Goal: Task Accomplishment & Management: Complete application form

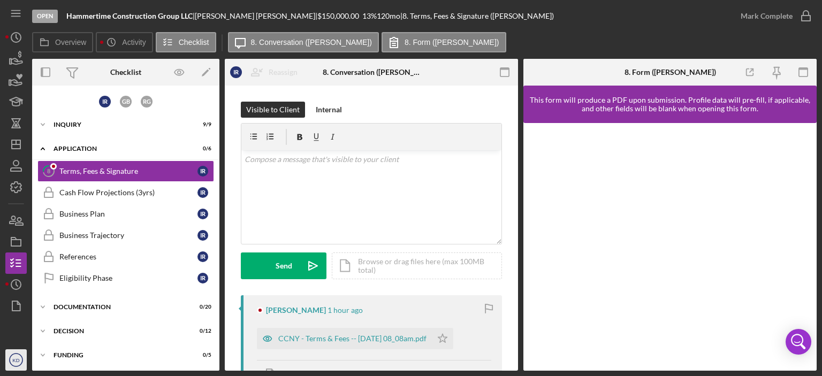
click at [13, 362] on text "KD" at bounding box center [15, 360] width 7 height 6
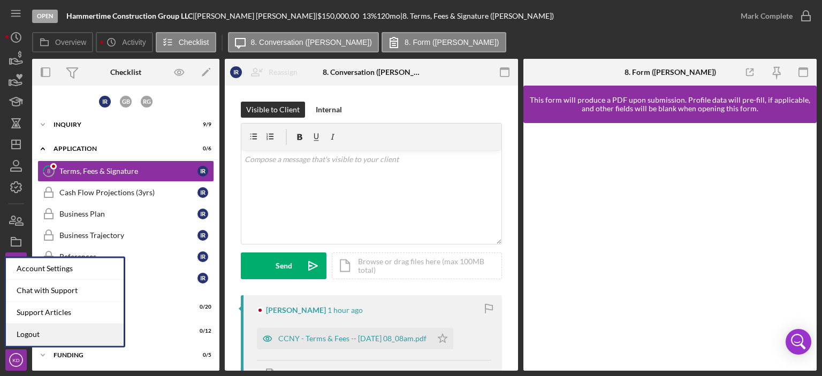
click at [24, 332] on link "Logout" at bounding box center [65, 335] width 118 height 22
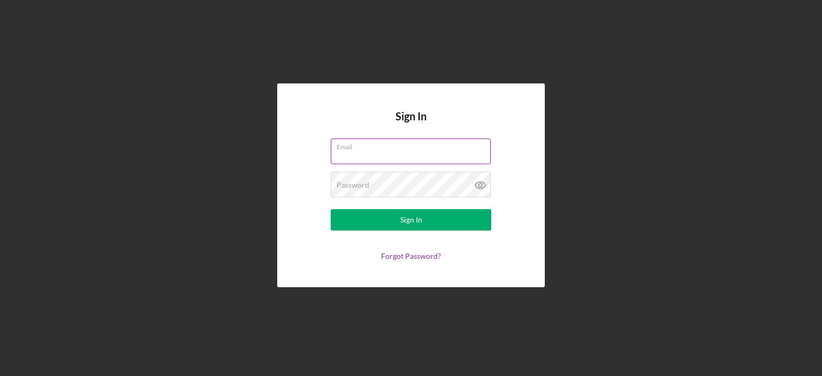
click at [379, 146] on div "Email" at bounding box center [411, 152] width 160 height 27
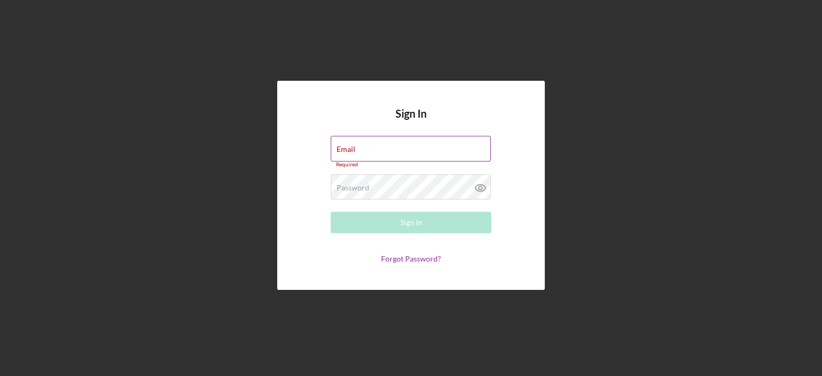
click at [379, 146] on div "Email Required" at bounding box center [411, 152] width 160 height 32
type input "[EMAIL_ADDRESS][DOMAIN_NAME]"
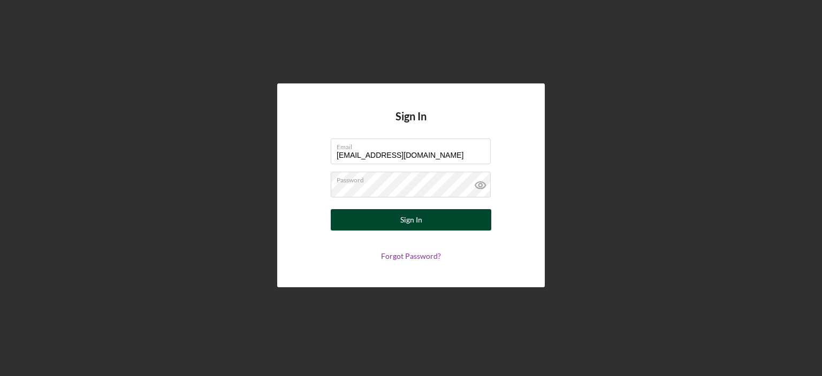
click at [400, 216] on button "Sign In" at bounding box center [411, 219] width 160 height 21
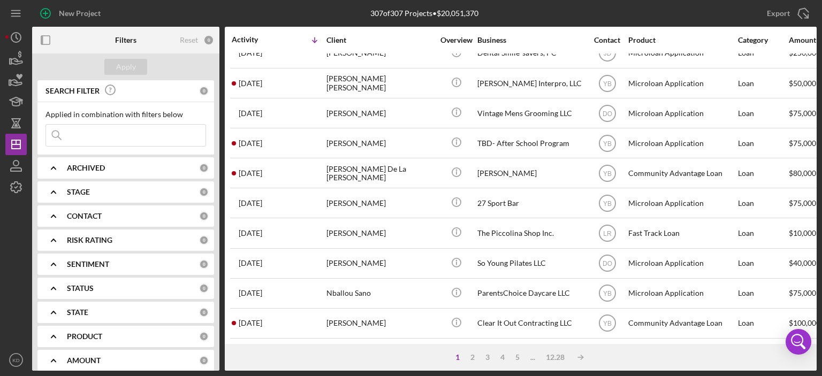
scroll to position [473, 0]
click at [471, 357] on div "2" at bounding box center [472, 357] width 15 height 9
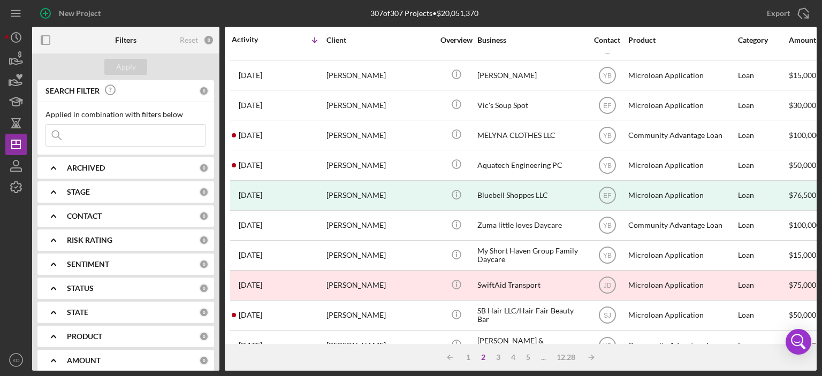
scroll to position [22, 0]
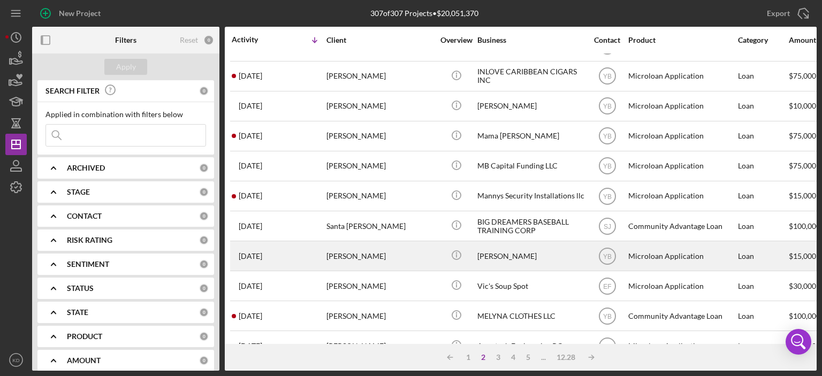
click at [519, 253] on div "Christopher Taveras Cruz" at bounding box center [530, 256] width 107 height 28
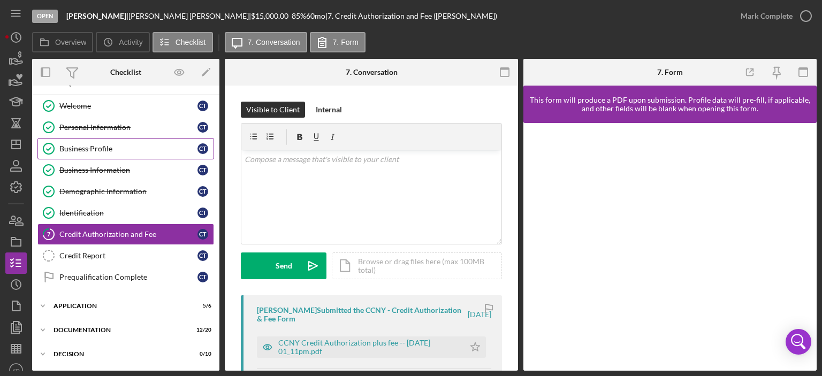
scroll to position [22, 0]
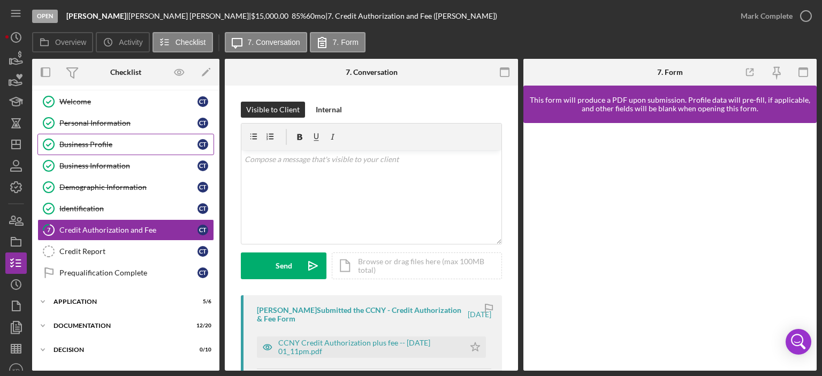
click at [86, 144] on div "Business Profile" at bounding box center [128, 144] width 138 height 9
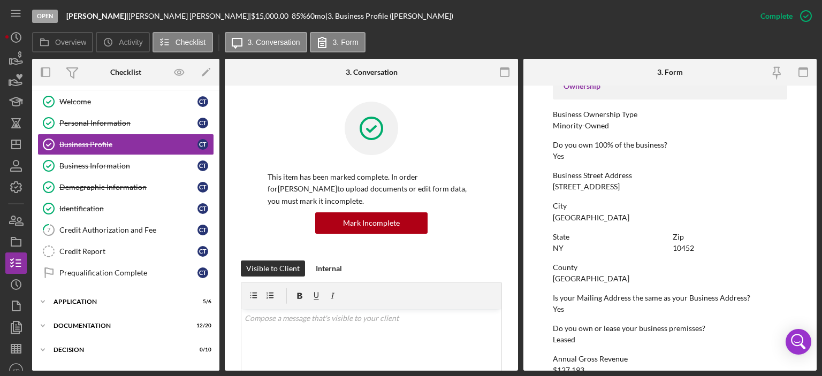
scroll to position [367, 0]
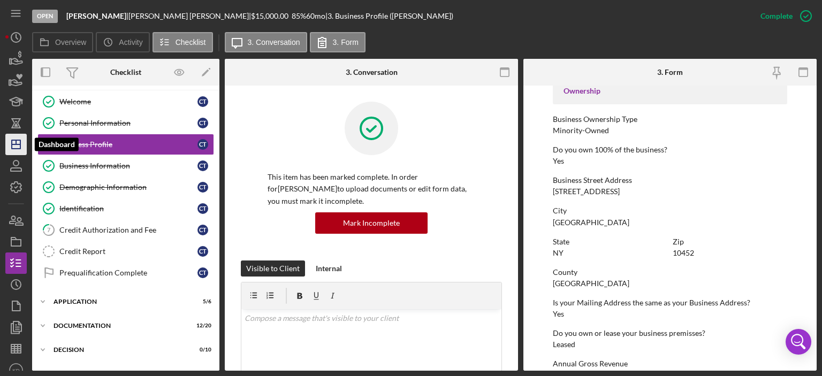
click at [13, 141] on icon "Icon/Dashboard" at bounding box center [16, 144] width 27 height 27
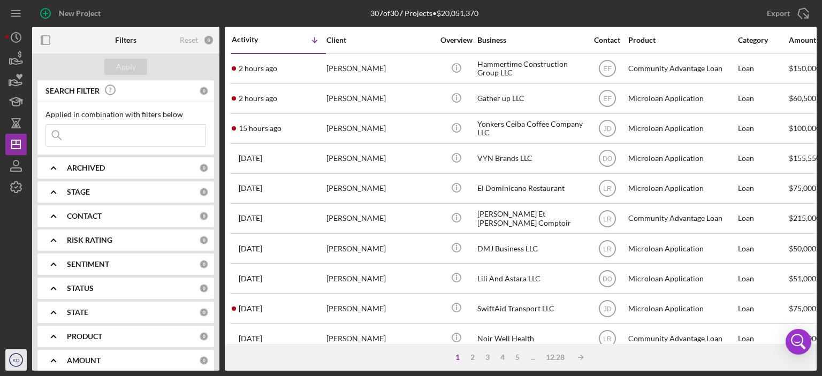
click at [17, 360] on text "KD" at bounding box center [15, 360] width 7 height 6
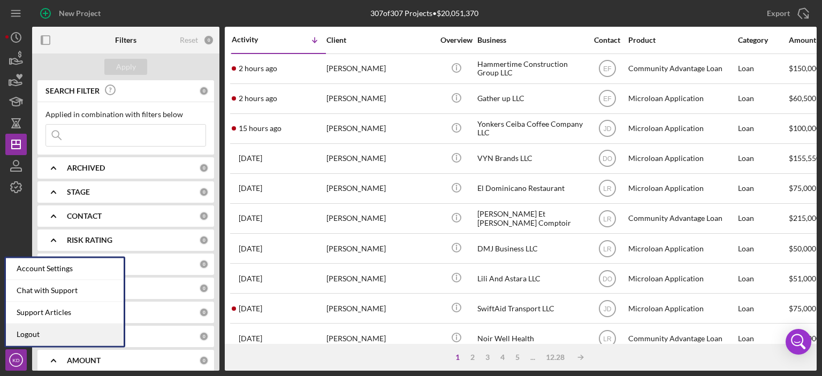
click at [24, 336] on link "Logout" at bounding box center [65, 335] width 118 height 22
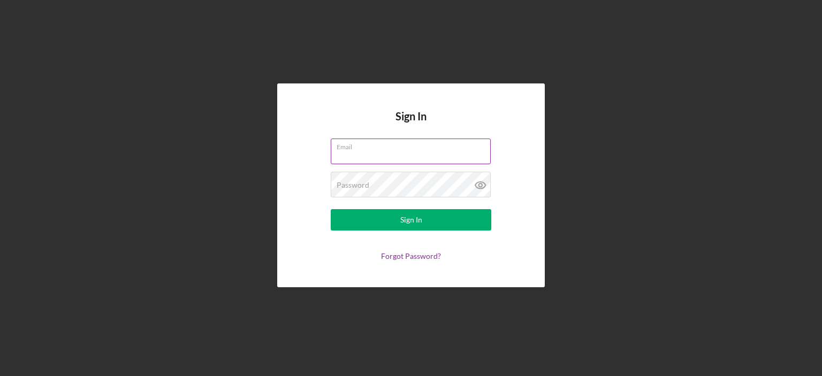
click at [344, 150] on label "Email" at bounding box center [413, 145] width 154 height 12
click at [344, 150] on input "Email" at bounding box center [411, 152] width 160 height 26
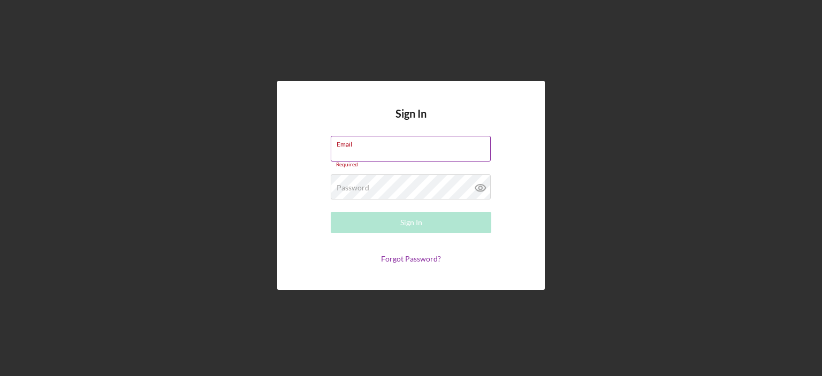
click at [347, 144] on div "Email Required" at bounding box center [411, 152] width 160 height 32
click at [388, 150] on input "Email" at bounding box center [411, 149] width 160 height 26
type input "kdallura@communitycapitalny.org"
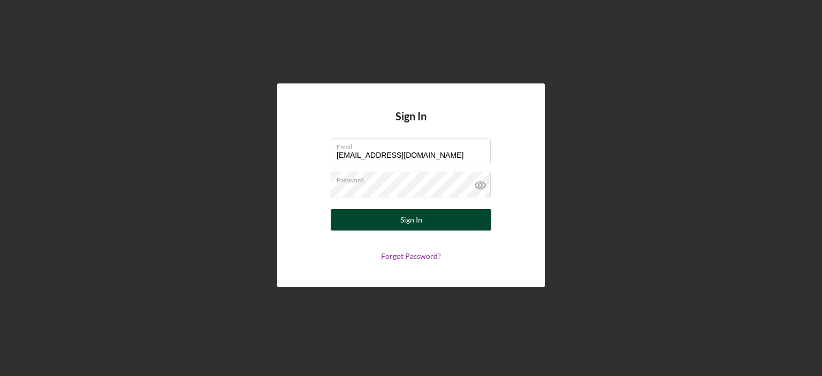
click at [396, 216] on button "Sign In" at bounding box center [411, 219] width 160 height 21
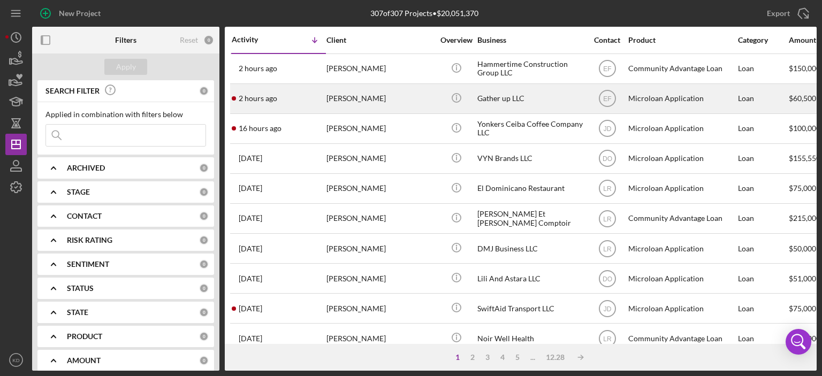
click at [339, 98] on div "Amy Burtis" at bounding box center [379, 99] width 107 height 28
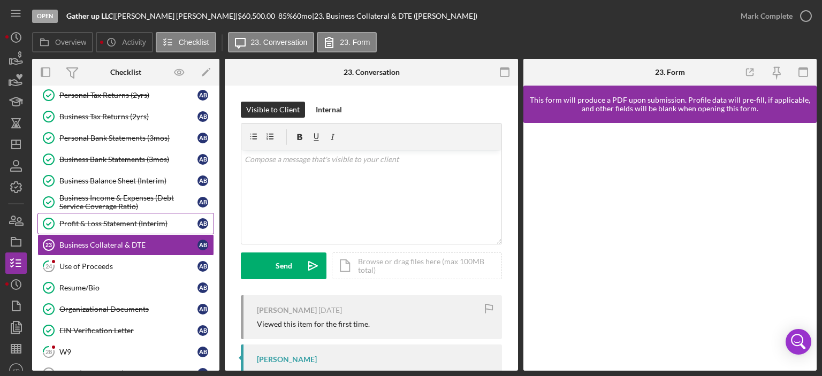
scroll to position [155, 0]
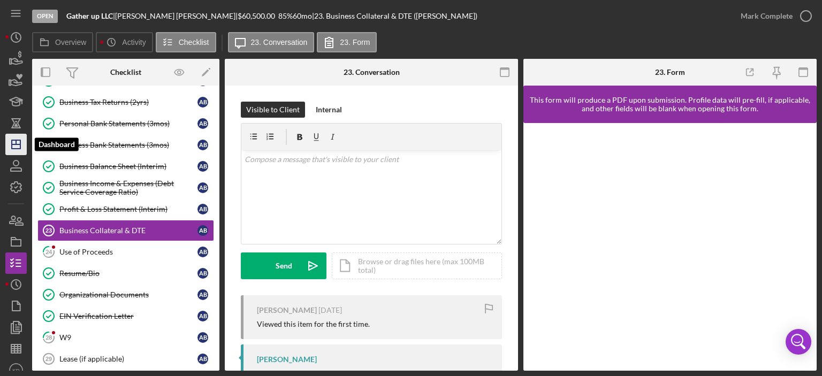
click at [20, 138] on icon "Icon/Dashboard" at bounding box center [16, 144] width 27 height 27
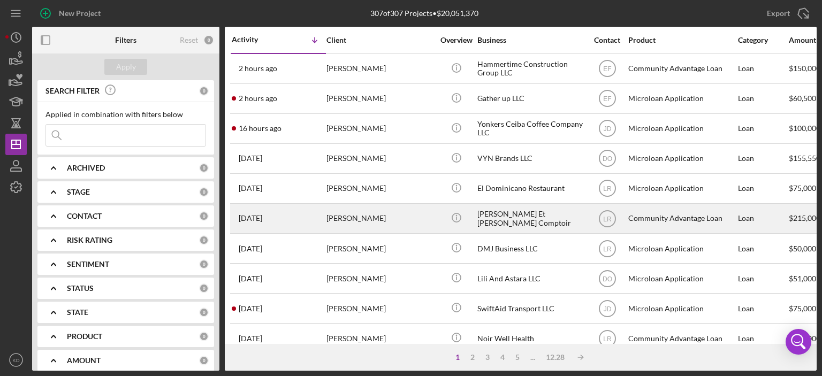
click at [342, 213] on div "Gianny Fairchild" at bounding box center [379, 218] width 107 height 28
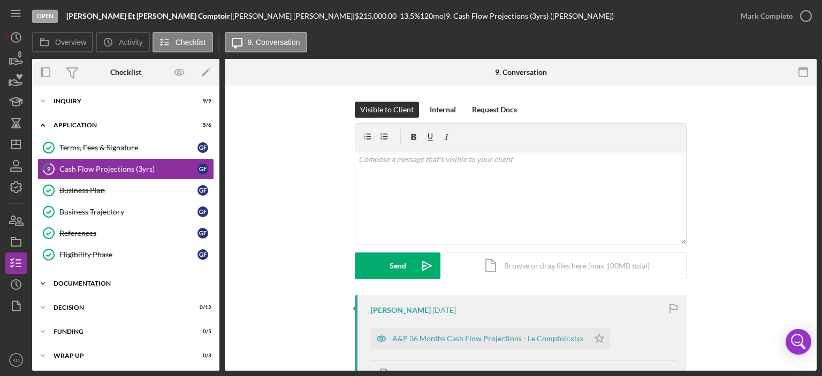
click at [41, 102] on polyline at bounding box center [42, 101] width 3 height 2
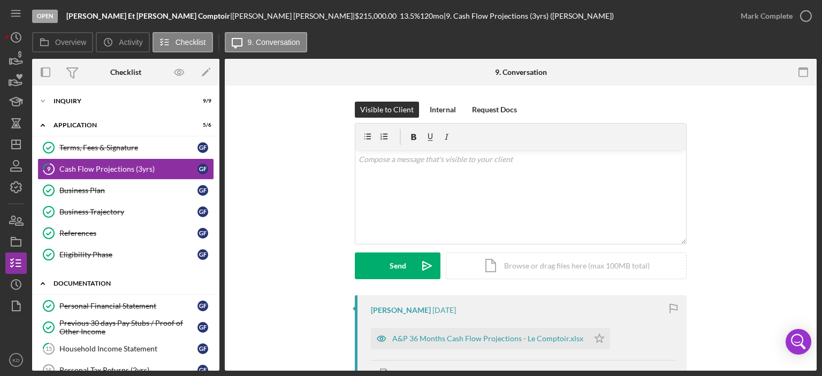
click at [41, 282] on icon "Icon/Expander" at bounding box center [42, 283] width 21 height 21
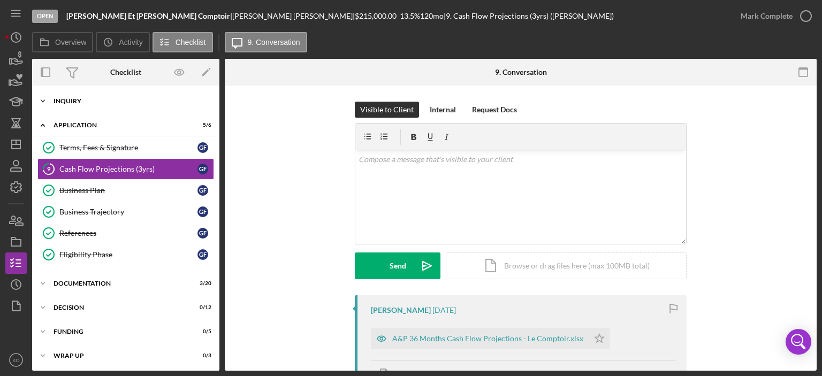
click at [43, 100] on icon "Icon/Expander" at bounding box center [42, 100] width 21 height 21
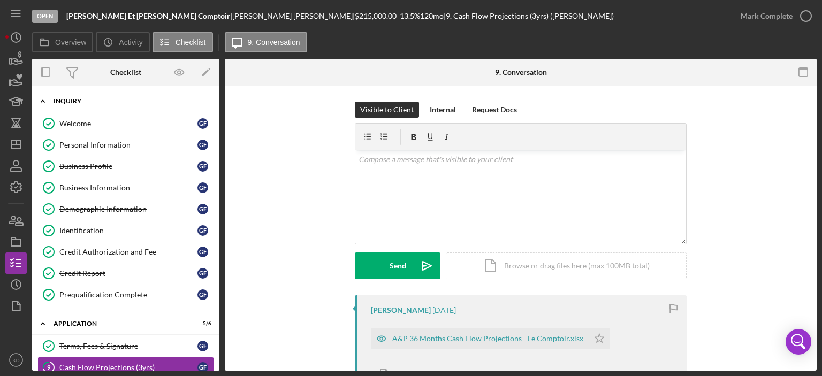
click at [43, 100] on polyline at bounding box center [42, 101] width 3 height 2
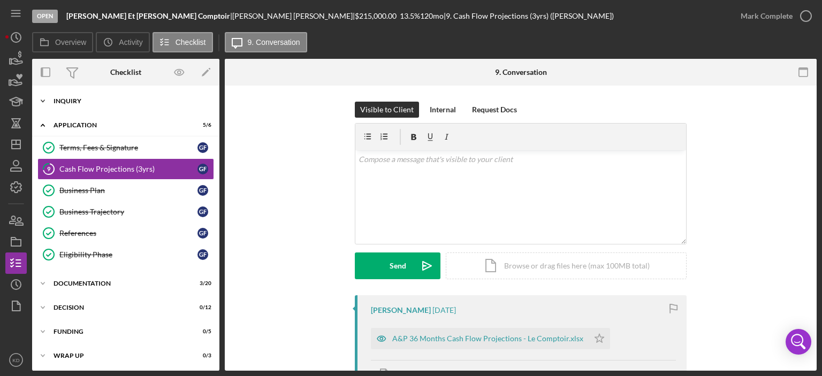
click at [43, 100] on icon "Icon/Expander" at bounding box center [42, 100] width 21 height 21
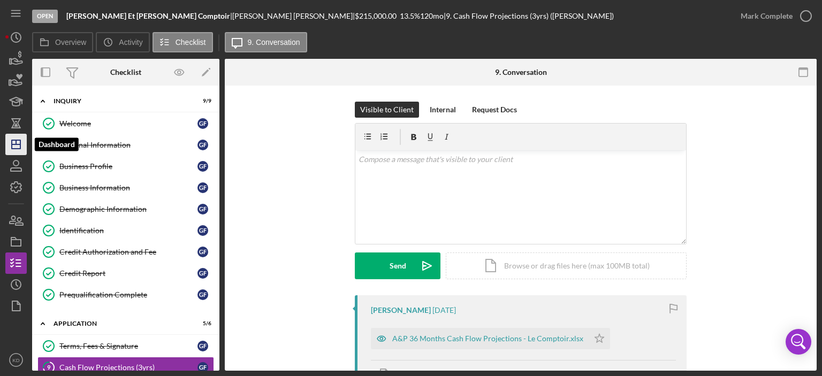
click at [19, 144] on line "button" at bounding box center [16, 144] width 9 height 0
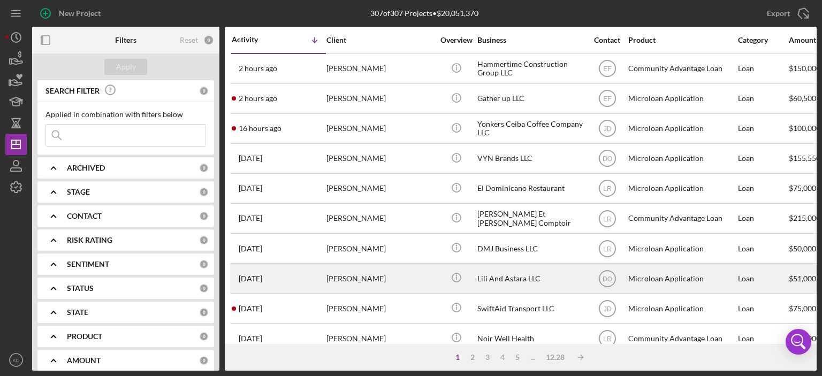
click at [360, 275] on div "Jingwen Zhao" at bounding box center [379, 278] width 107 height 28
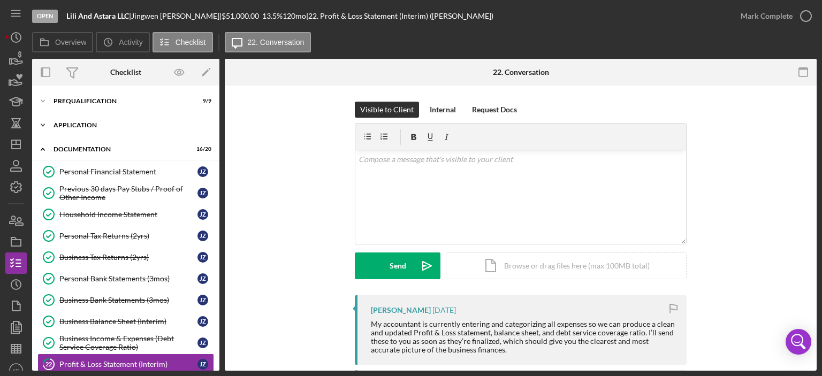
click at [41, 121] on icon "Icon/Expander" at bounding box center [42, 124] width 21 height 21
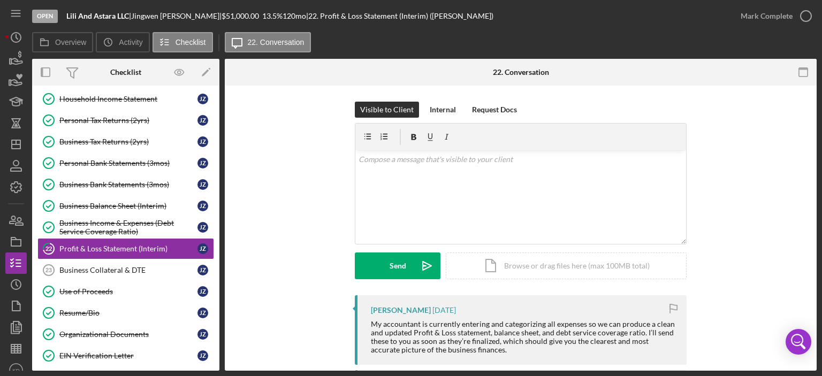
scroll to position [454, 0]
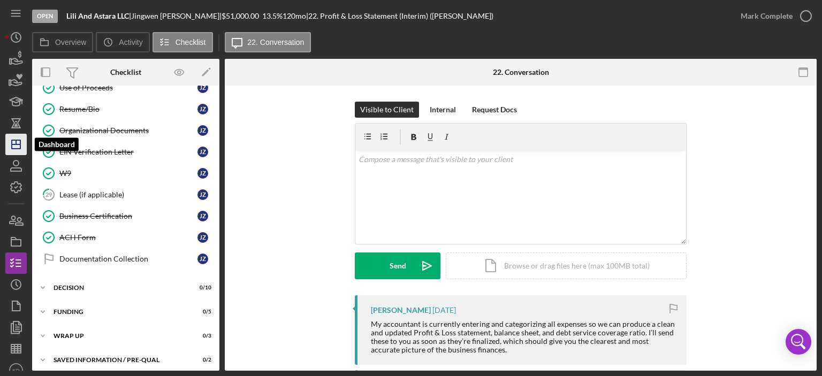
click at [12, 144] on line "button" at bounding box center [16, 144] width 9 height 0
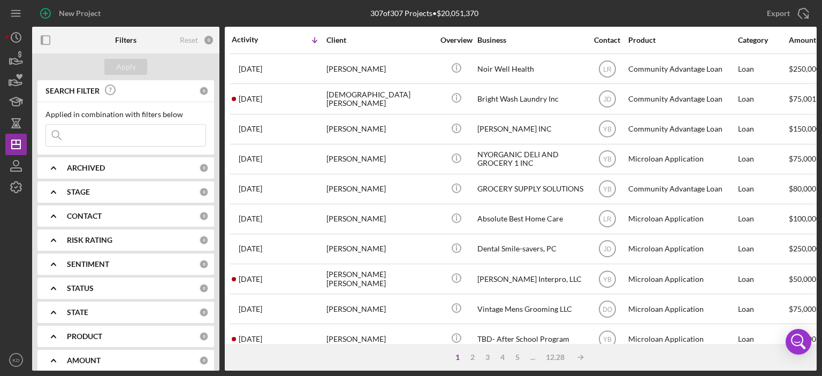
scroll to position [359, 0]
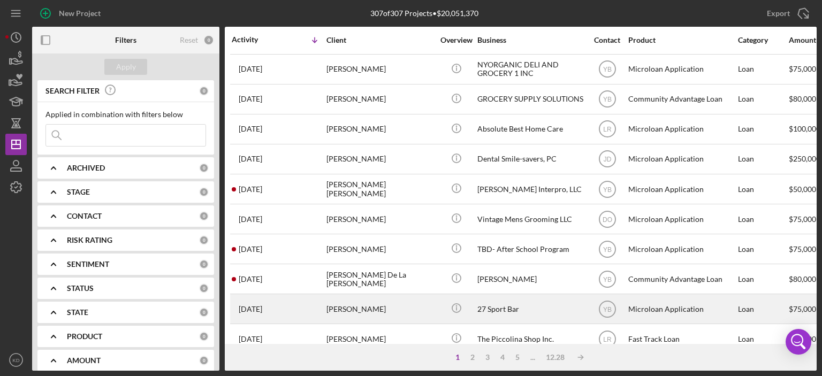
click at [361, 304] on div "Ubaldo Gautreaux" at bounding box center [379, 309] width 107 height 28
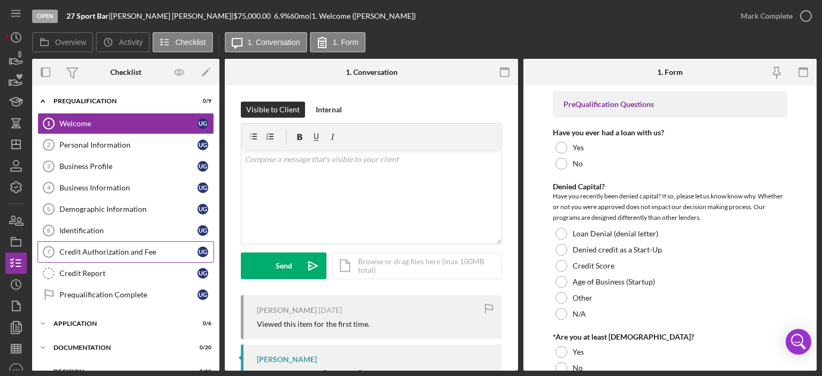
click at [98, 251] on div "Credit Authorization and Fee" at bounding box center [128, 252] width 138 height 9
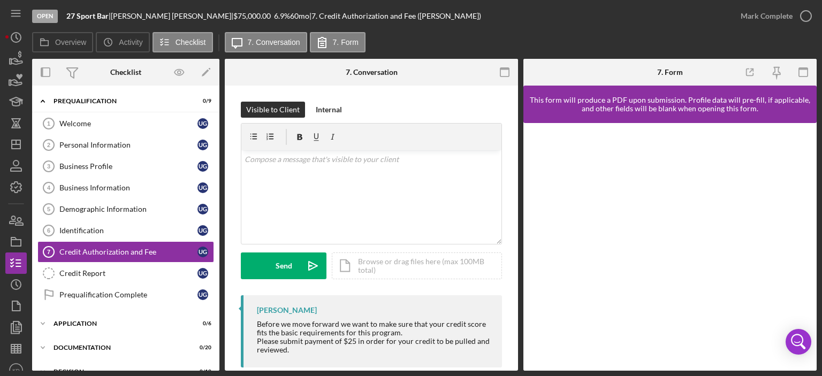
scroll to position [18, 0]
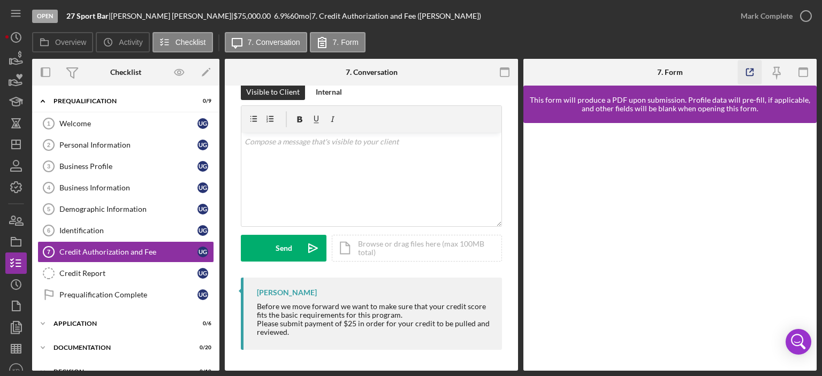
click at [751, 71] on line "button" at bounding box center [750, 70] width 3 height 3
click at [750, 70] on icon "button" at bounding box center [750, 72] width 24 height 24
click at [798, 339] on icon "Open Intercom Messenger" at bounding box center [798, 342] width 26 height 26
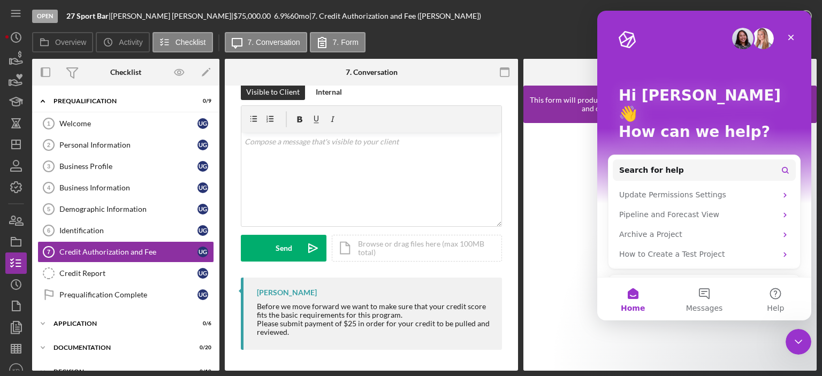
scroll to position [0, 0]
click at [791, 38] on icon "Close" at bounding box center [791, 38] width 6 height 6
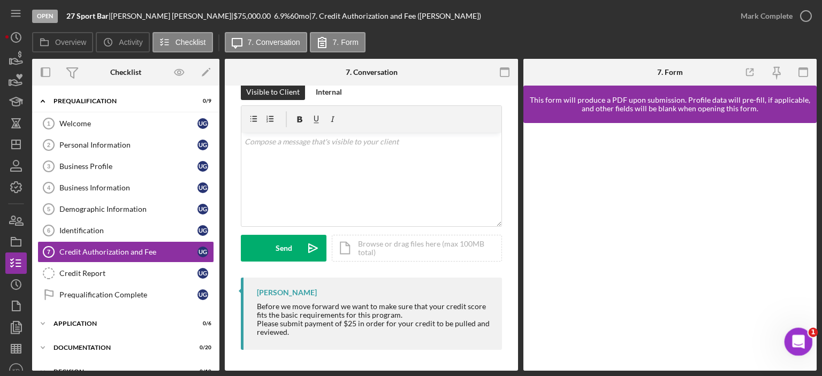
click at [796, 346] on icon "Open Intercom Messenger" at bounding box center [797, 341] width 18 height 18
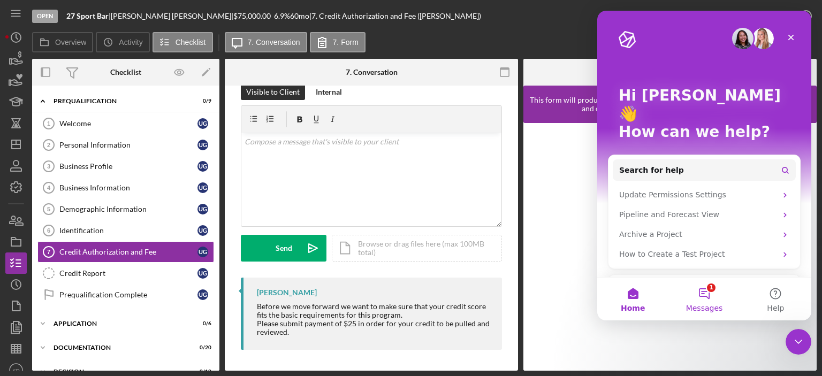
click at [706, 297] on button "1 Messages" at bounding box center [703, 299] width 71 height 43
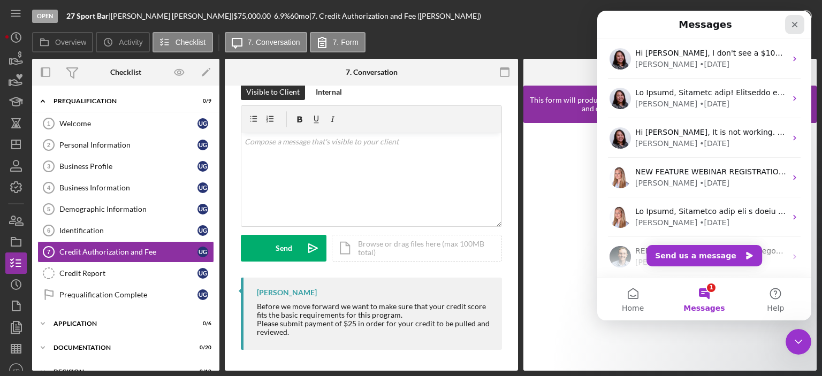
click at [792, 20] on icon "Close" at bounding box center [794, 24] width 9 height 9
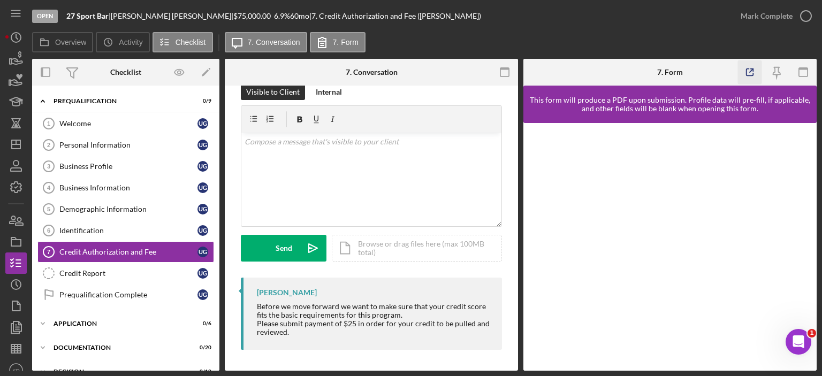
click at [748, 71] on icon "button" at bounding box center [750, 72] width 24 height 24
click at [12, 367] on text "KD" at bounding box center [15, 370] width 7 height 6
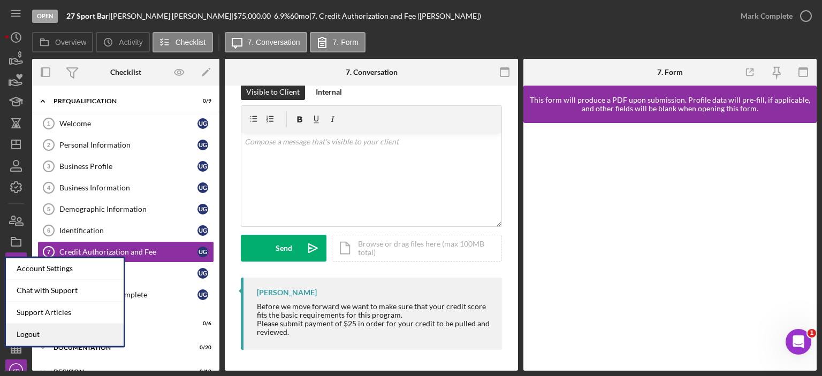
click at [17, 332] on link "Logout" at bounding box center [65, 335] width 118 height 22
